Goal: Task Accomplishment & Management: Manage account settings

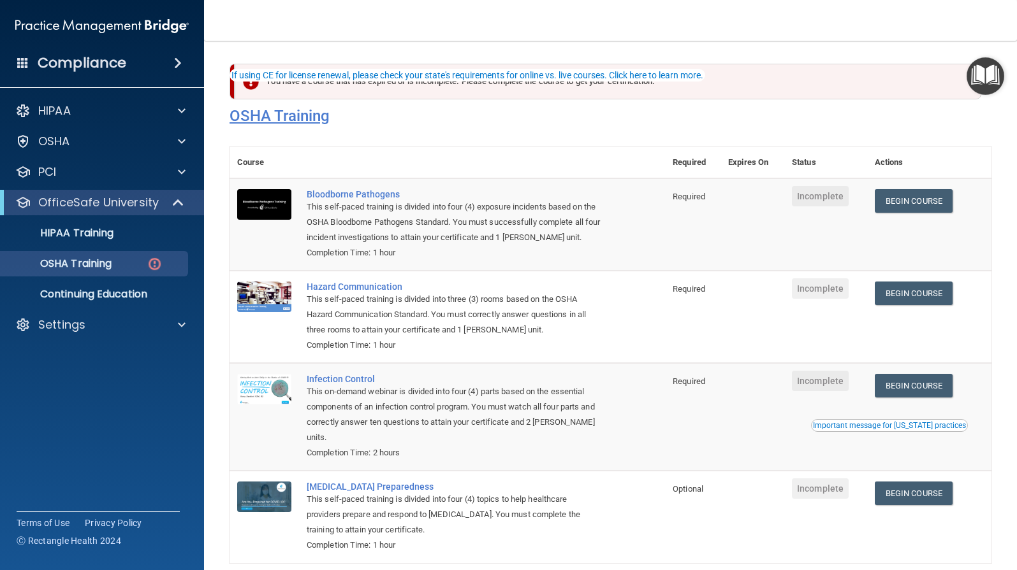
scroll to position [62, 0]
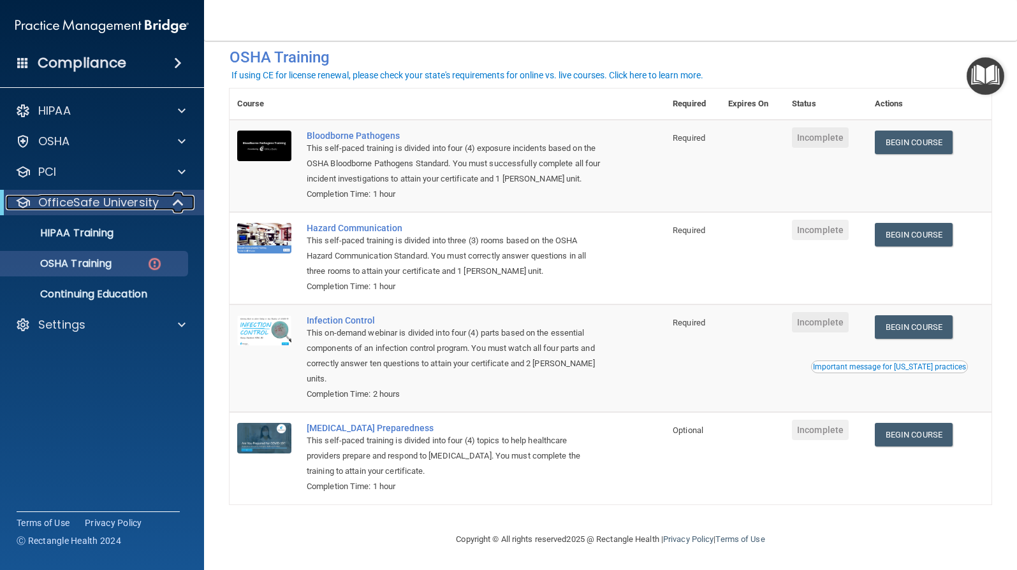
click at [174, 205] on span at bounding box center [179, 202] width 11 height 15
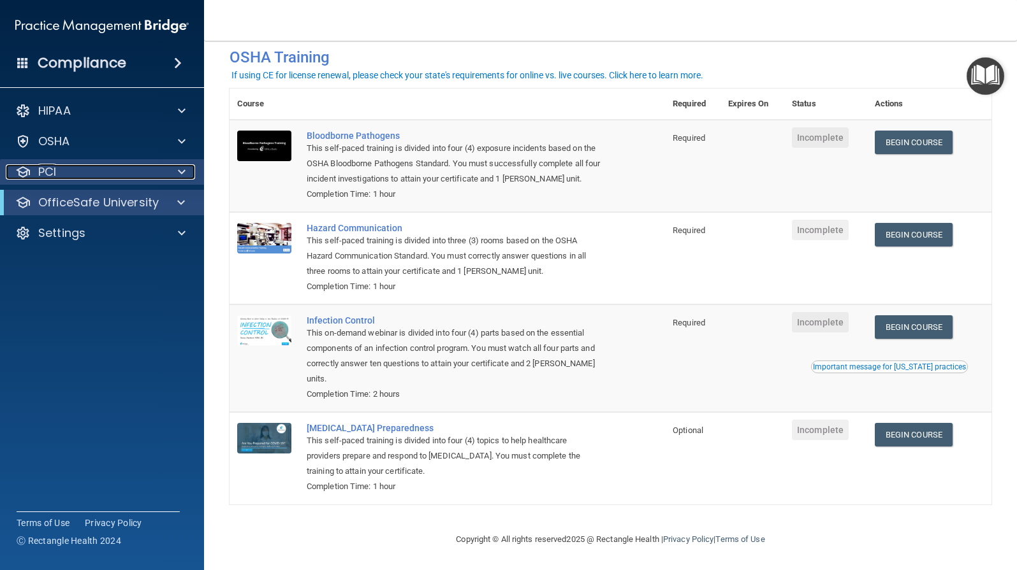
click at [181, 173] on span at bounding box center [182, 171] width 8 height 15
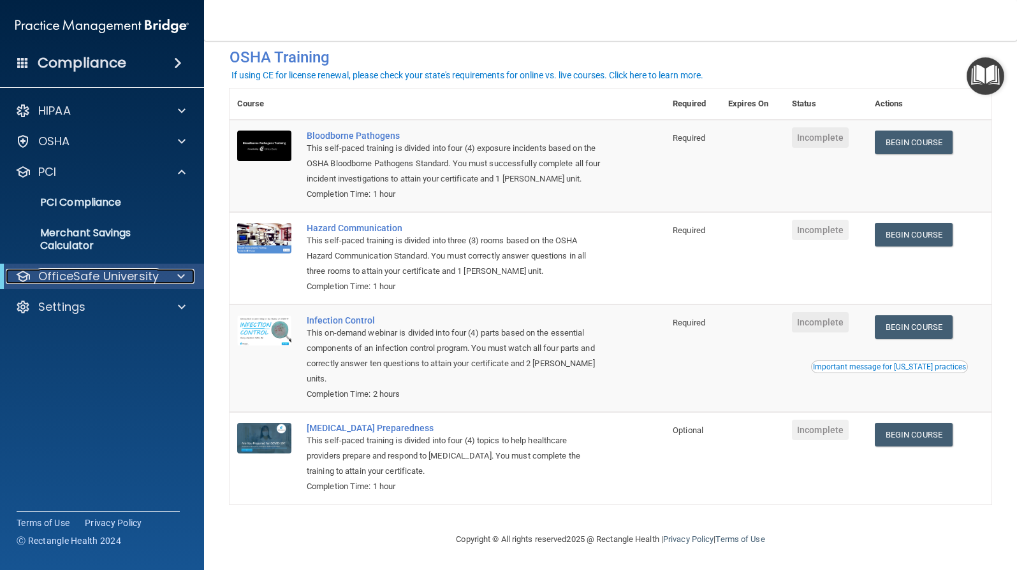
click at [180, 277] on span at bounding box center [181, 276] width 8 height 15
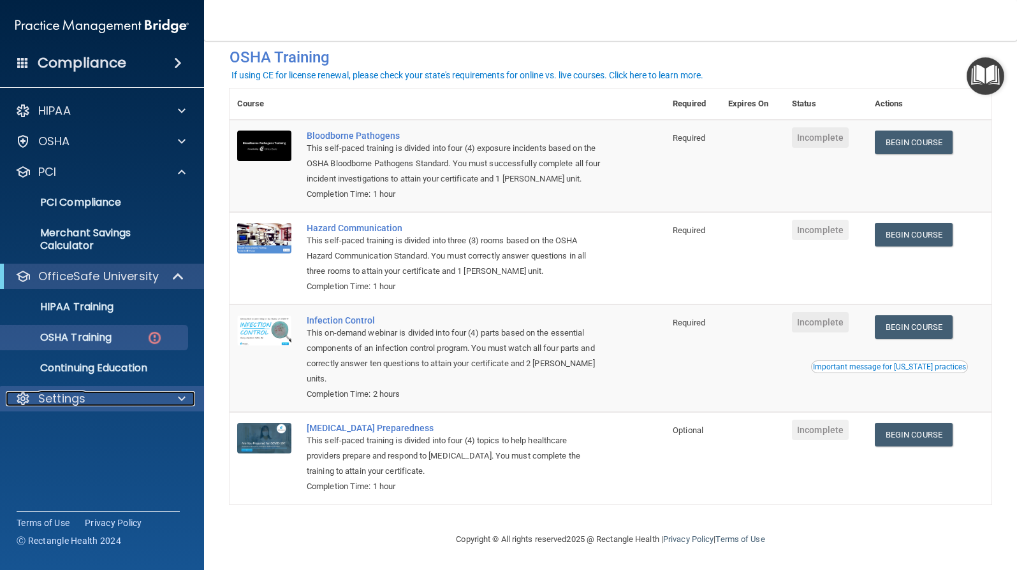
click at [180, 399] on span at bounding box center [182, 398] width 8 height 15
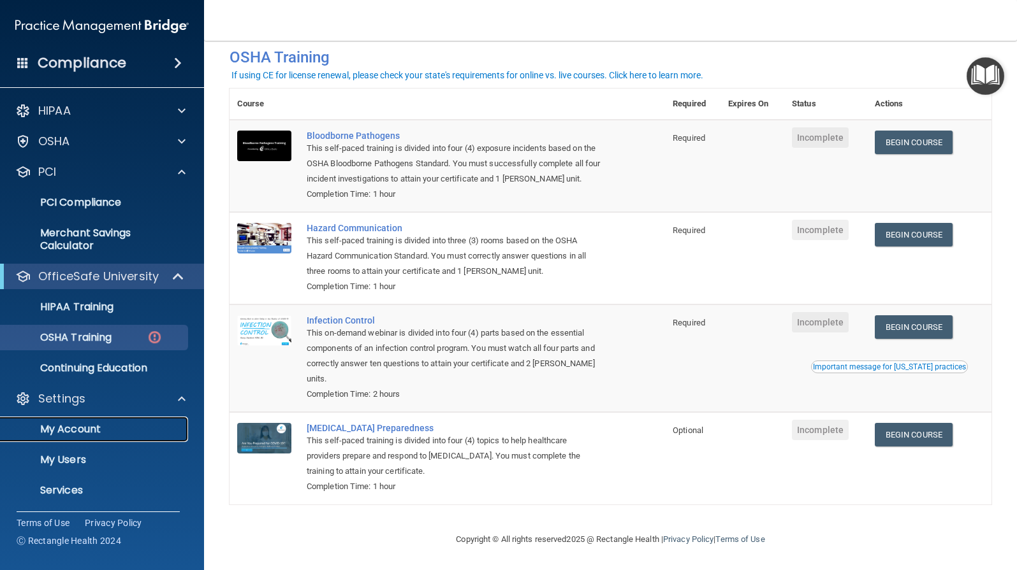
click at [106, 427] on p "My Account" at bounding box center [95, 429] width 174 height 13
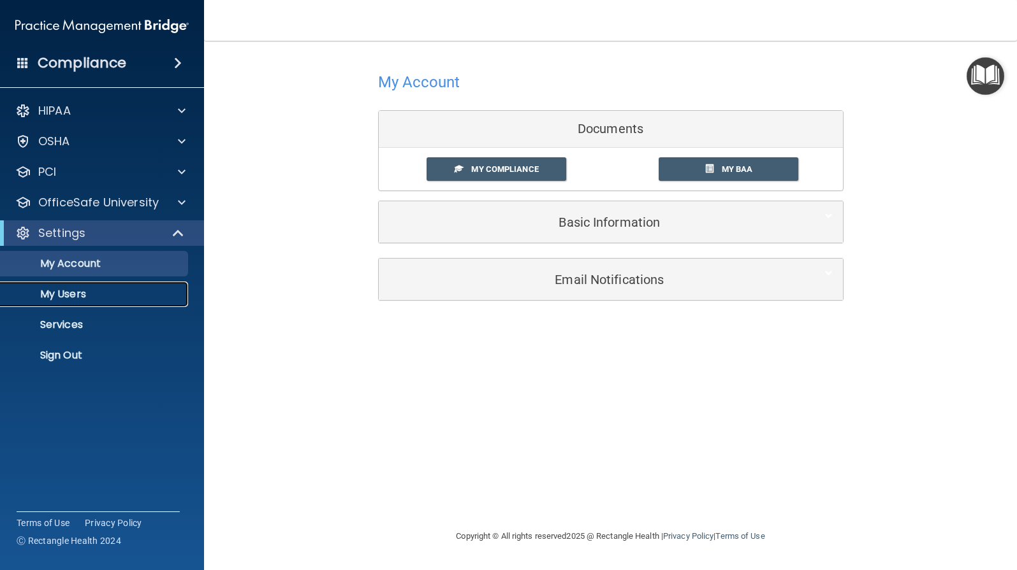
click at [94, 296] on p "My Users" at bounding box center [95, 294] width 174 height 13
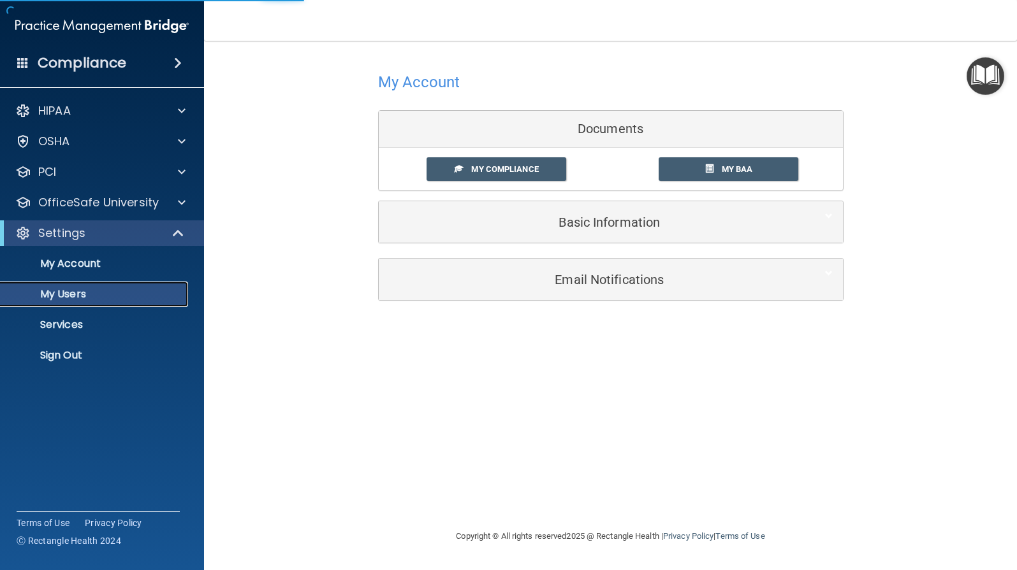
select select "20"
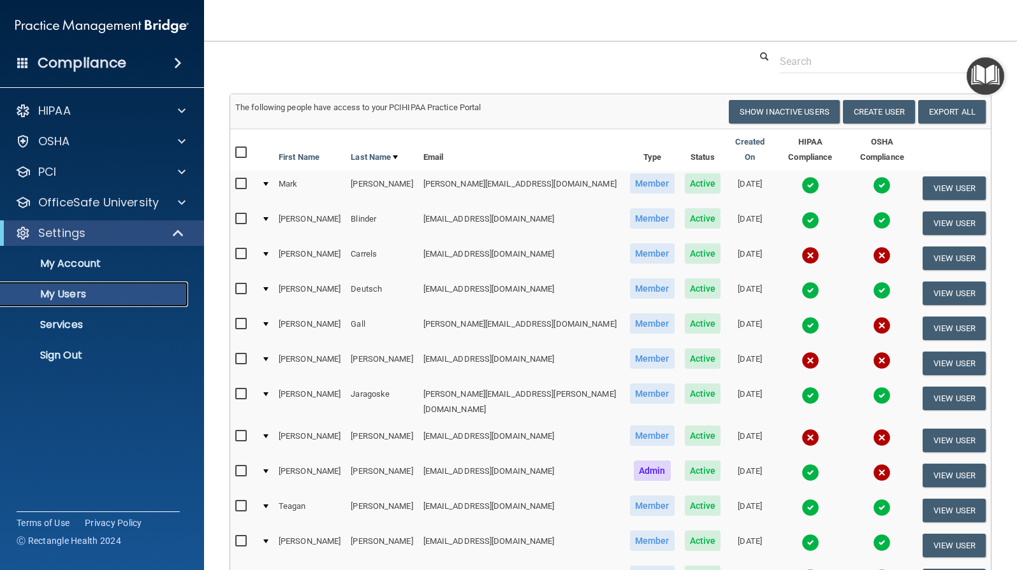
scroll to position [64, 0]
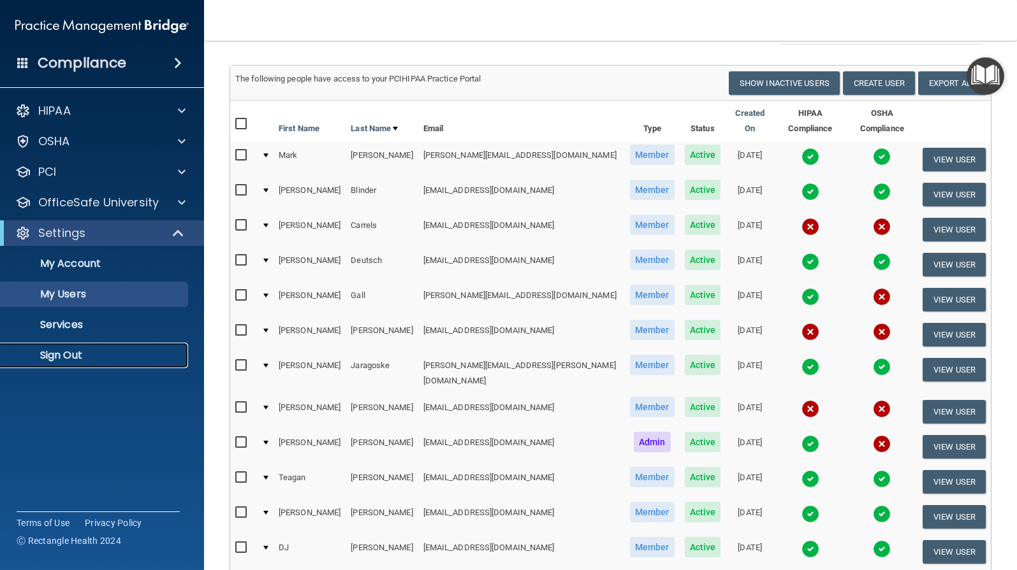
drag, startPoint x: 73, startPoint y: 355, endPoint x: 90, endPoint y: 368, distance: 21.3
click at [73, 355] on p "Sign Out" at bounding box center [95, 355] width 174 height 13
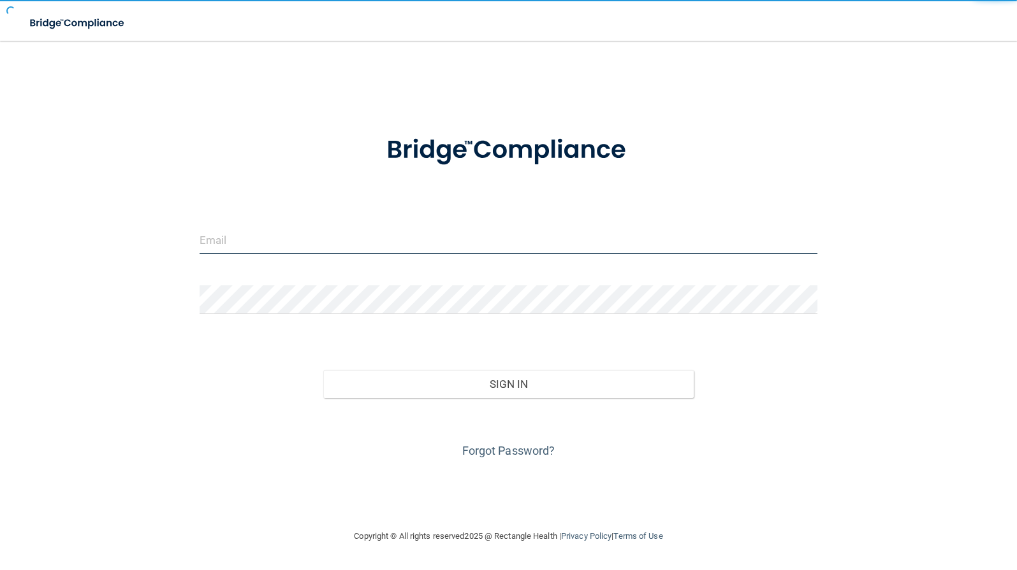
type input "[EMAIL_ADDRESS][DOMAIN_NAME]"
